Goal: Information Seeking & Learning: Find specific fact

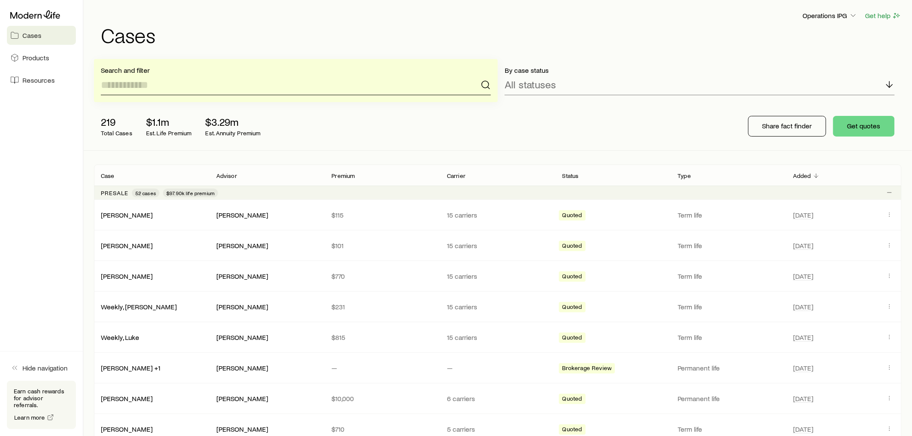
click at [184, 87] on input at bounding box center [296, 85] width 390 height 21
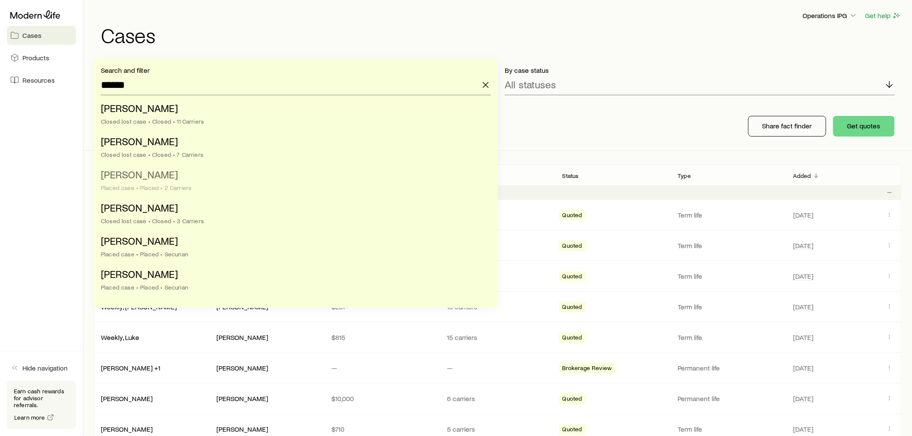
click at [186, 186] on div "Placed case • Placed • 2 Carriers" at bounding box center [293, 187] width 385 height 7
type input "**********"
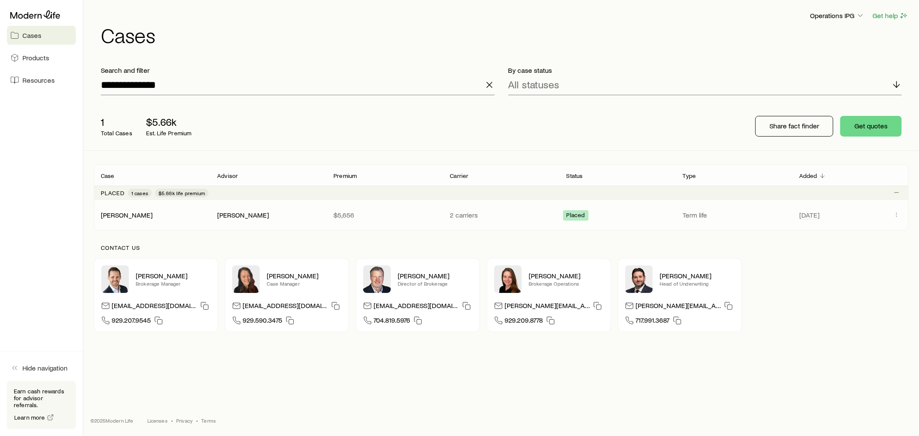
click at [602, 211] on div "Placed" at bounding box center [617, 214] width 109 height 11
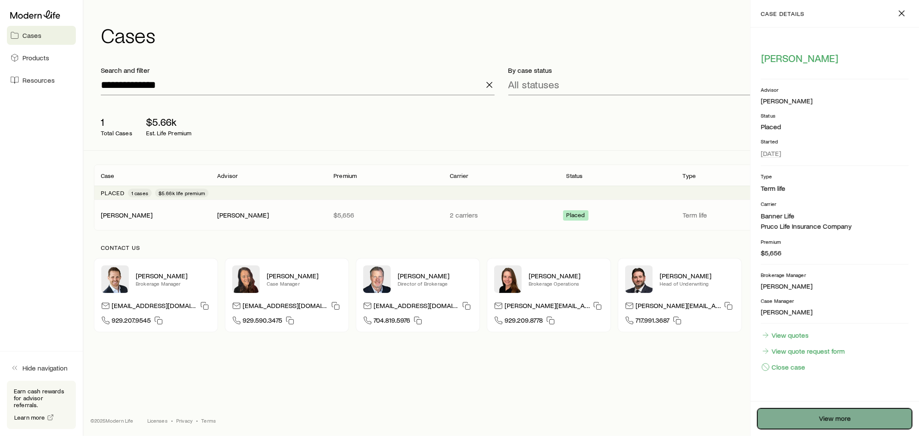
click at [821, 419] on link "View more" at bounding box center [835, 419] width 155 height 21
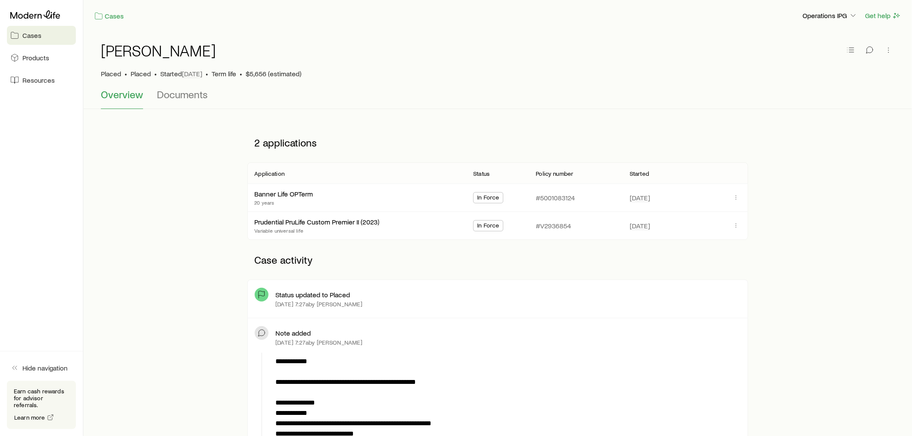
click at [543, 219] on div "#V2936854" at bounding box center [576, 226] width 80 height 28
click at [739, 224] on icon "button" at bounding box center [736, 225] width 7 height 7
click at [679, 251] on p "View application" at bounding box center [666, 255] width 73 height 14
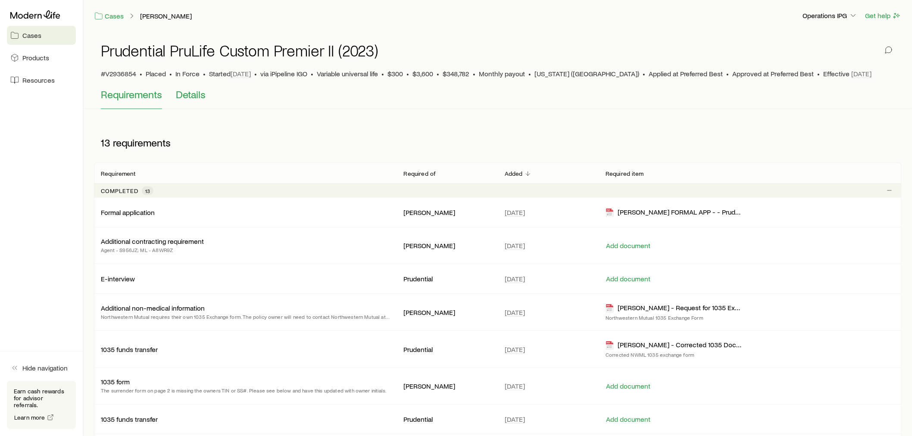
click at [186, 97] on span "Details" at bounding box center [191, 94] width 30 height 12
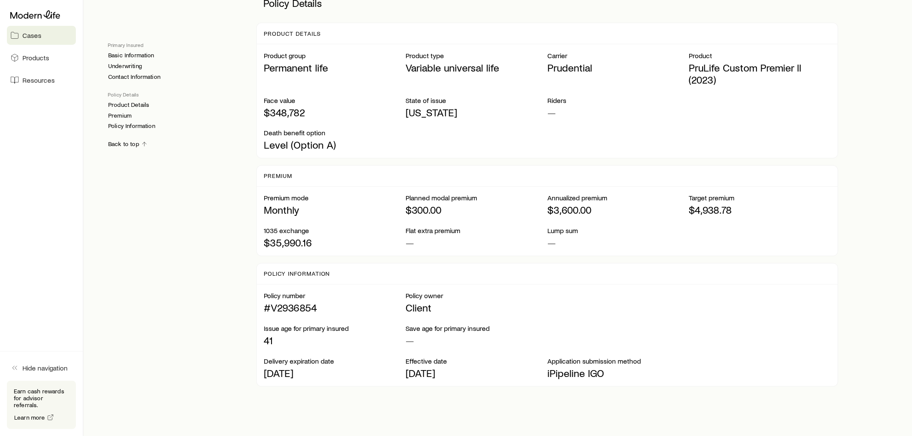
scroll to position [513, 0]
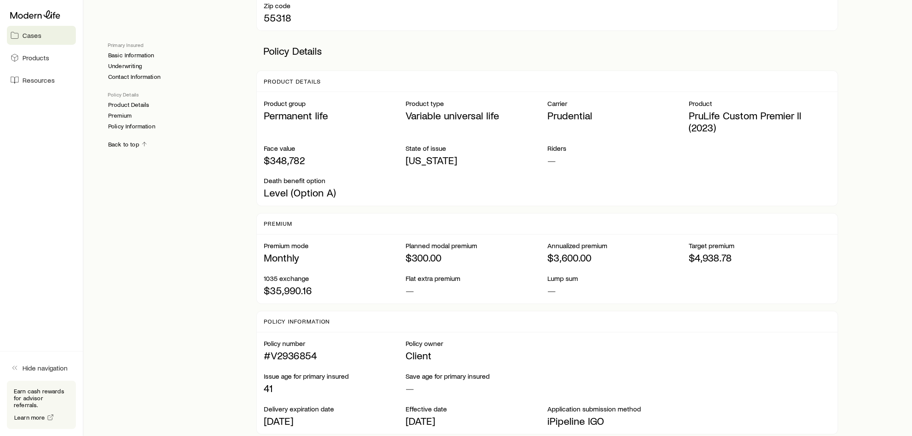
click at [721, 109] on p "PruLife Custom Premier II (2023)" at bounding box center [760, 121] width 142 height 24
copy p "PruLife Custom Premier II (2023)"
click at [706, 109] on p "PruLife Custom Premier II (2023)" at bounding box center [760, 121] width 142 height 24
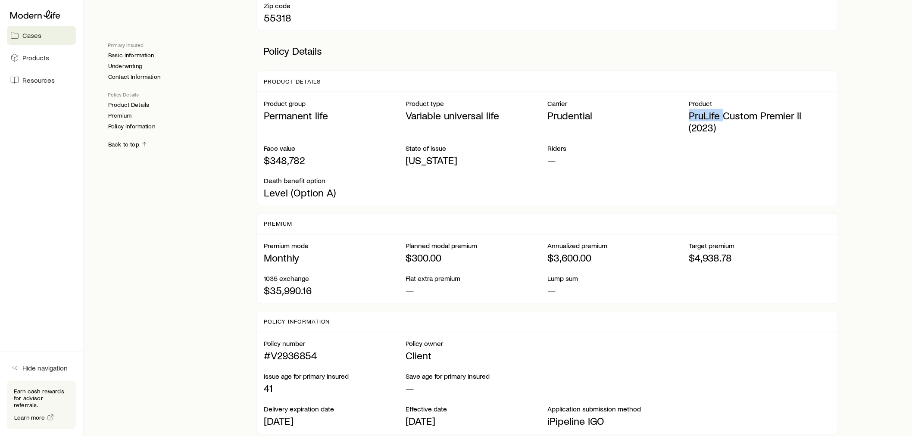
click at [706, 109] on p "PruLife Custom Premier II (2023)" at bounding box center [760, 121] width 142 height 24
click at [297, 350] on p "#V2936854" at bounding box center [335, 356] width 142 height 12
copy p "V2936854"
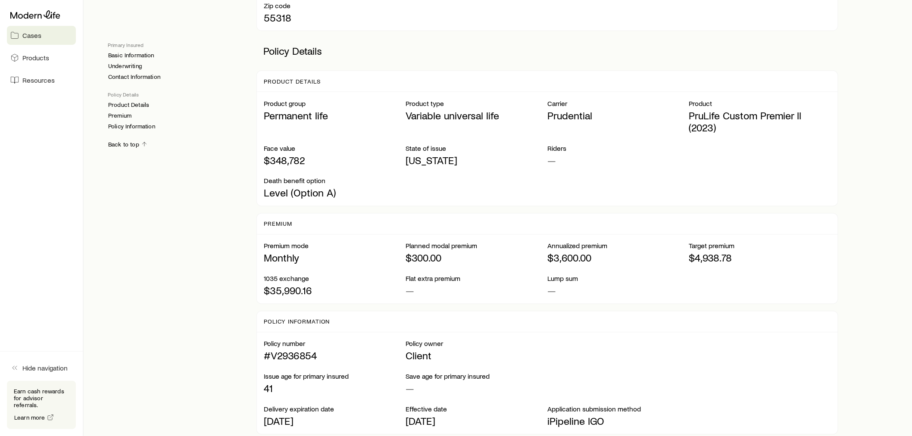
click at [565, 109] on p "Prudential" at bounding box center [618, 115] width 142 height 12
copy p "Prudential"
